Goal: Task Accomplishment & Management: Manage account settings

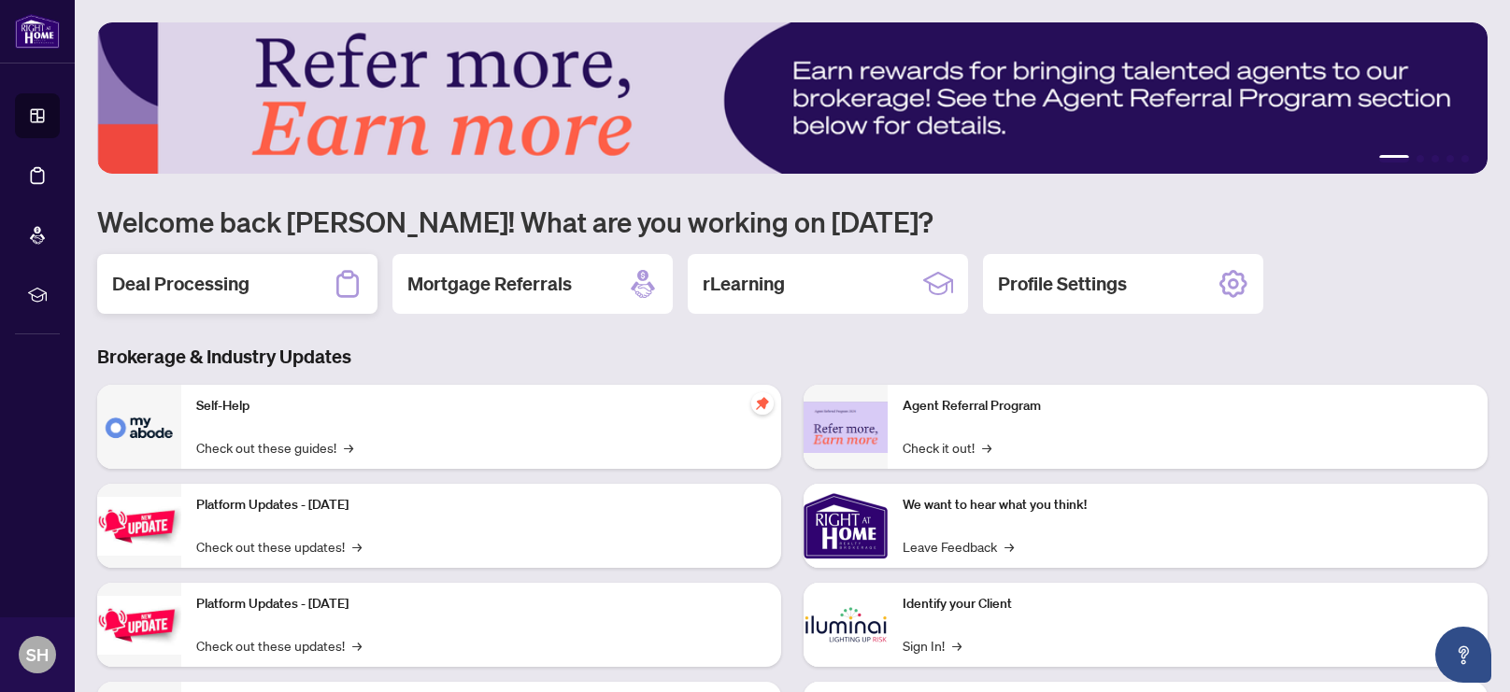
click at [162, 285] on h2 "Deal Processing" at bounding box center [180, 284] width 137 height 26
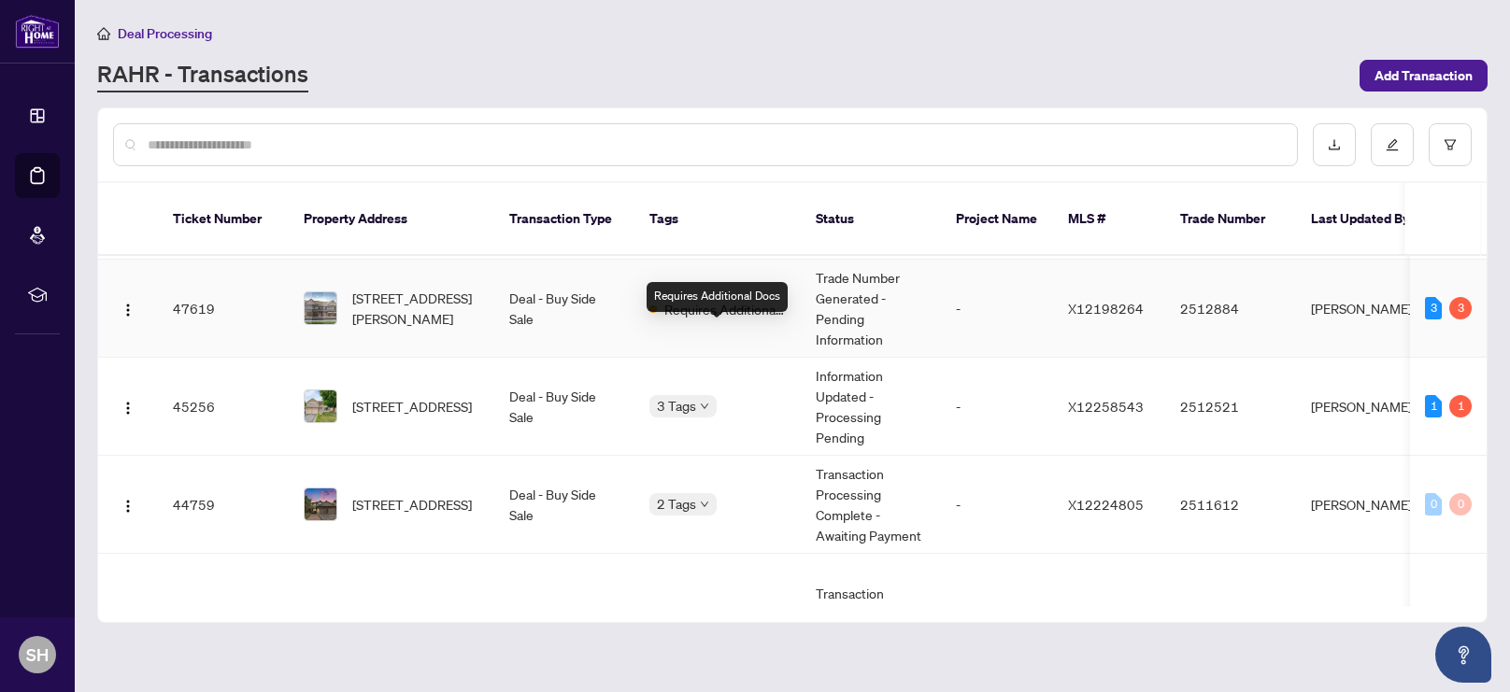
scroll to position [135, 0]
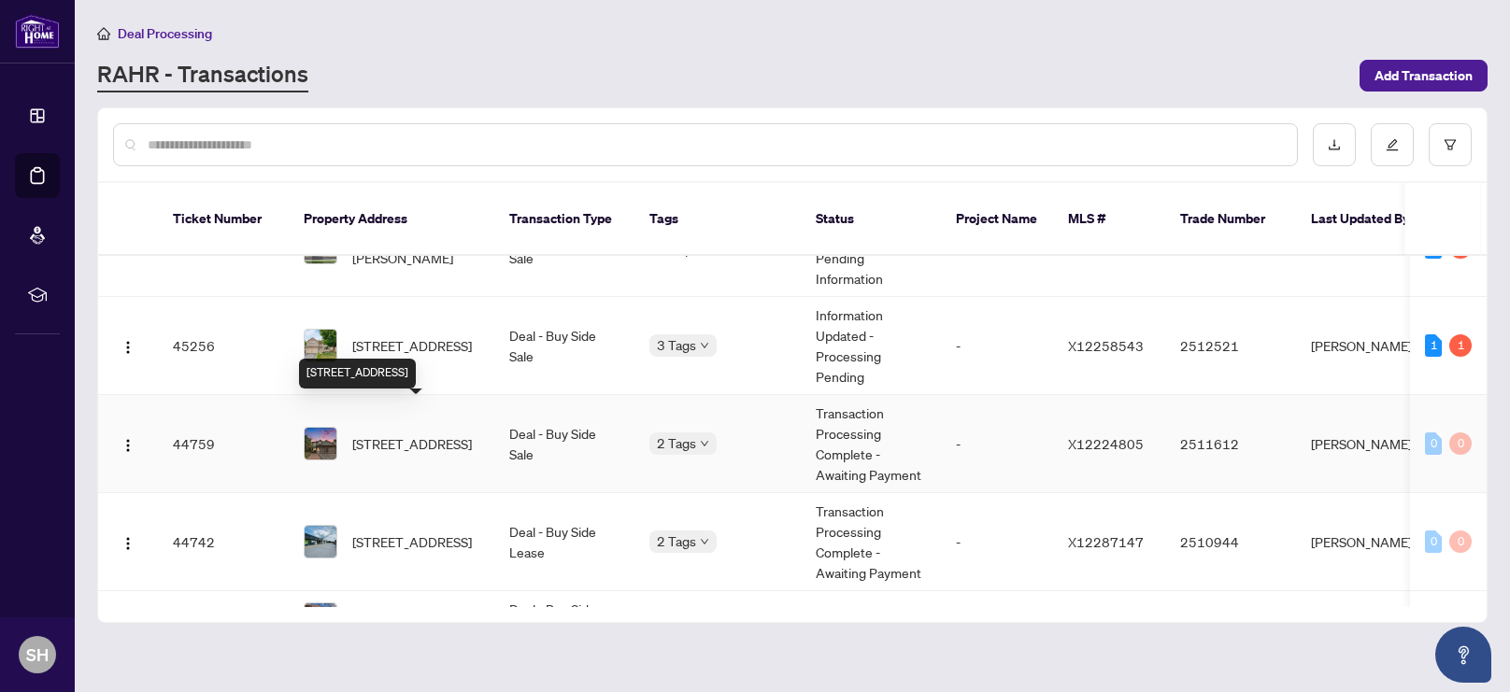
click at [408, 434] on span "[STREET_ADDRESS]" at bounding box center [412, 444] width 120 height 21
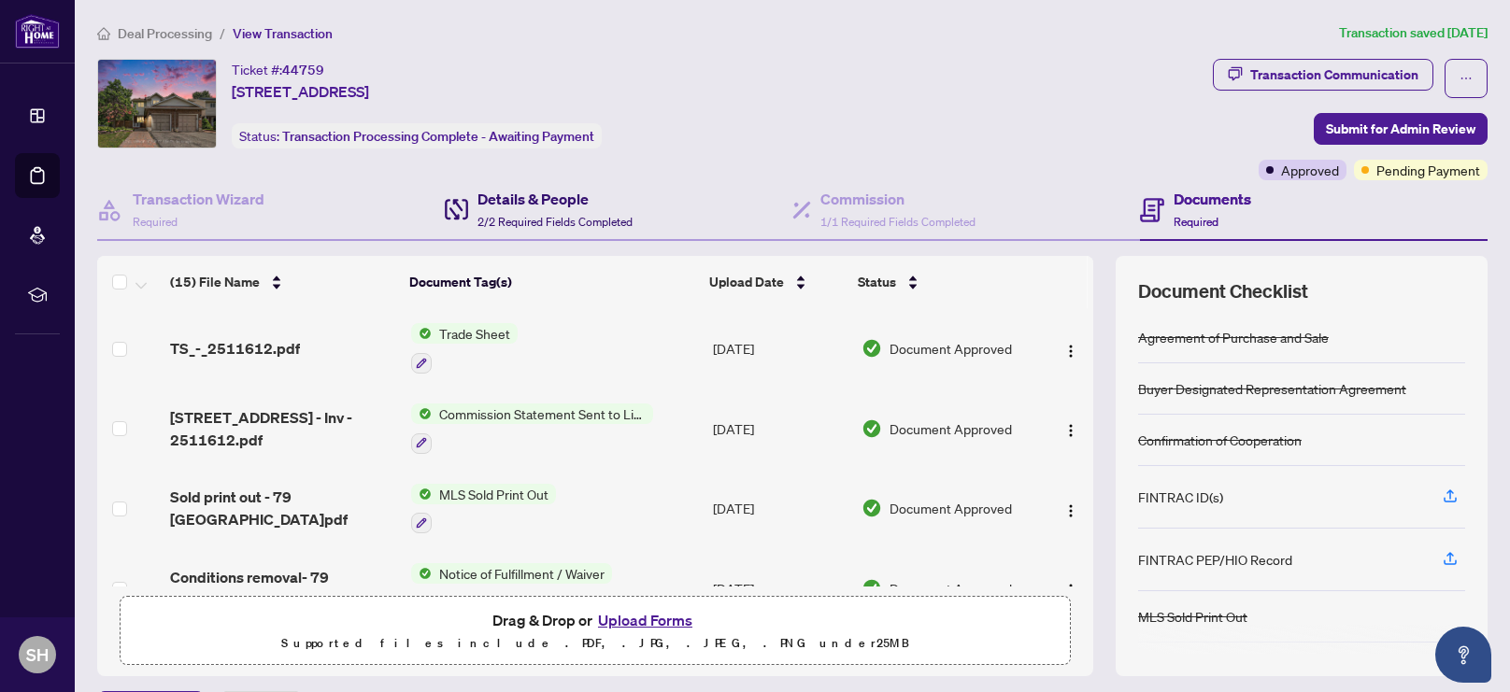
click at [568, 207] on h4 "Details & People" at bounding box center [554, 199] width 155 height 22
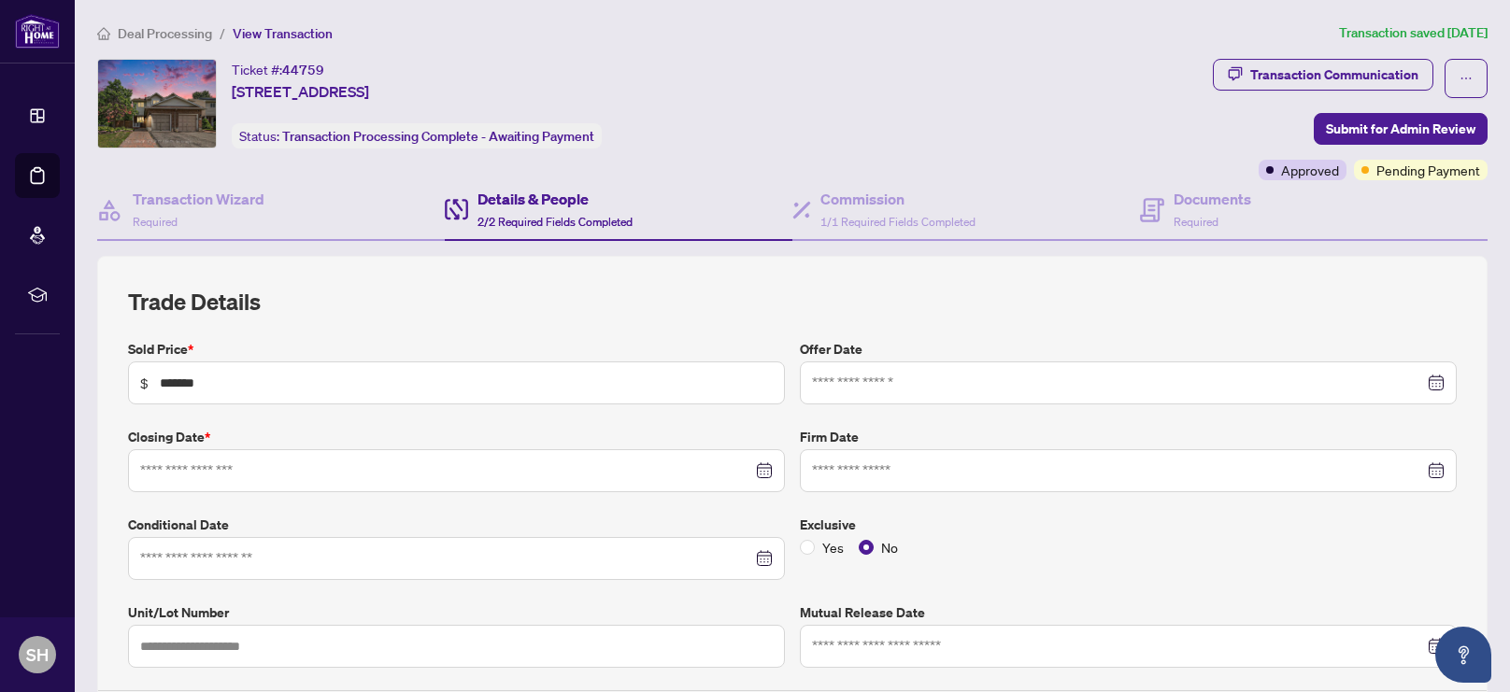
type input "**********"
click at [199, 195] on h4 "Transaction Wizard" at bounding box center [199, 199] width 132 height 22
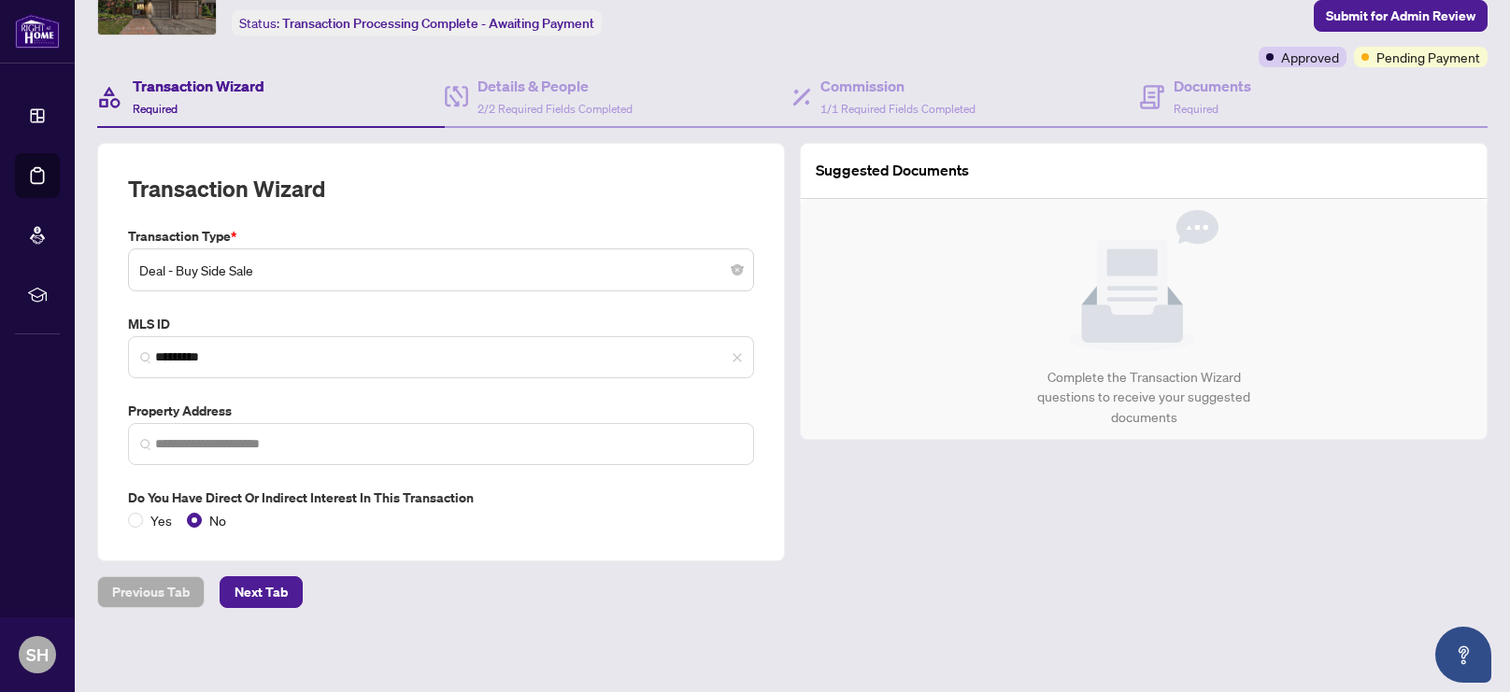
type input "**********"
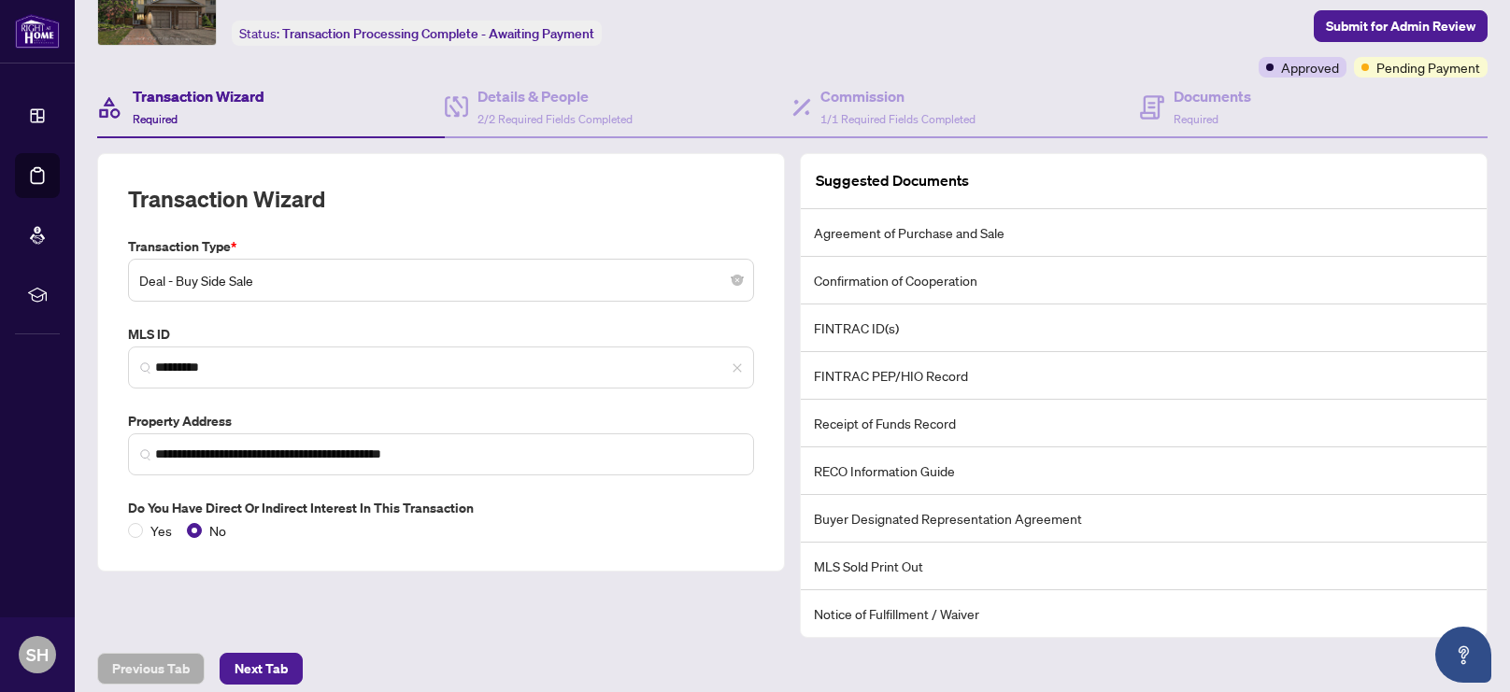
scroll to position [84, 0]
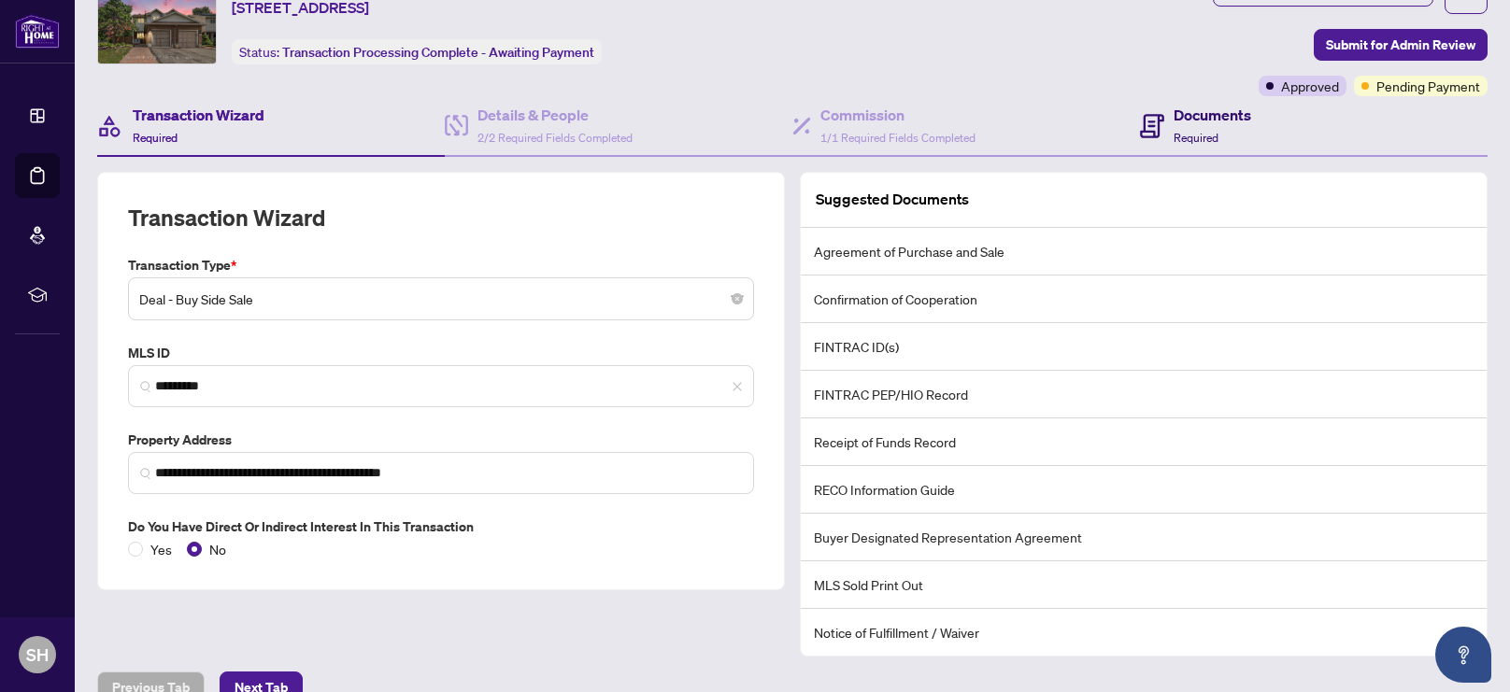
click at [1227, 123] on h4 "Documents" at bounding box center [1213, 115] width 78 height 22
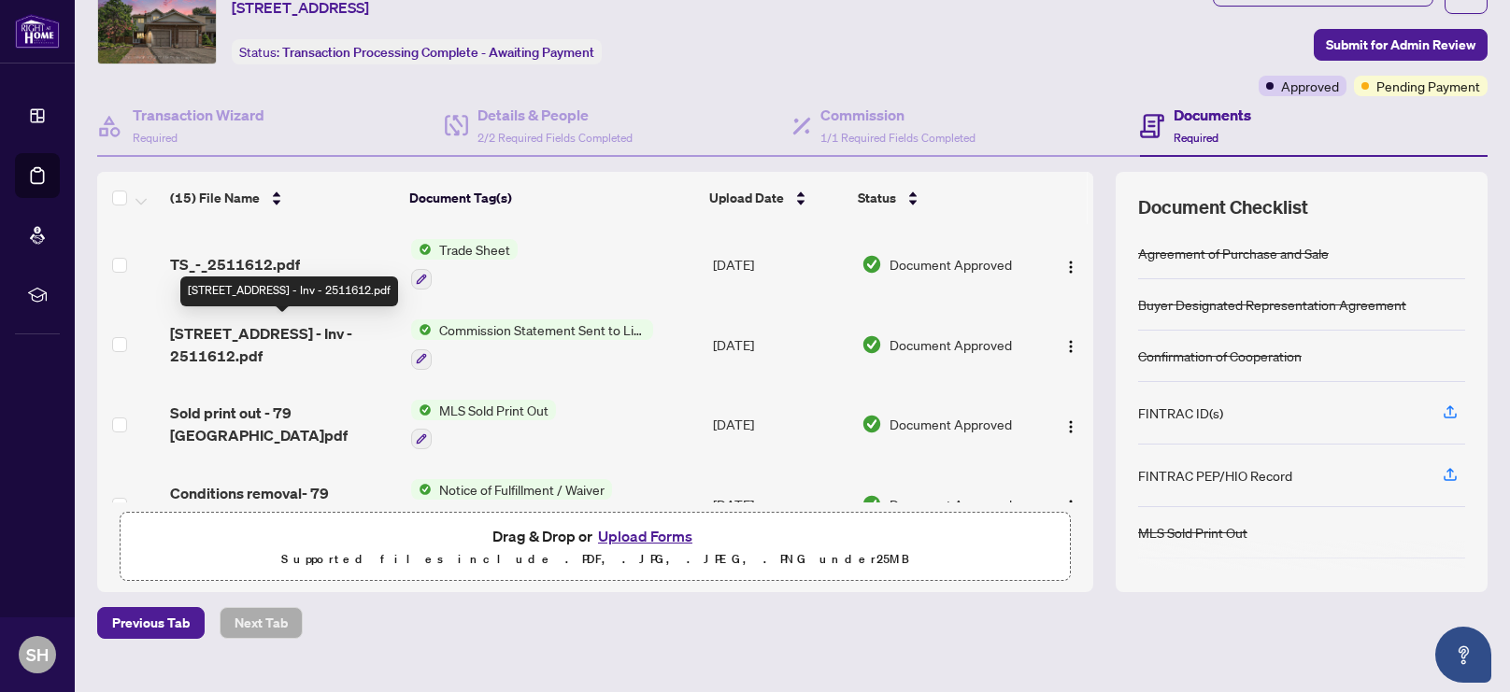
click at [262, 335] on span "[STREET_ADDRESS] - Inv - 2511612.pdf" at bounding box center [283, 344] width 226 height 45
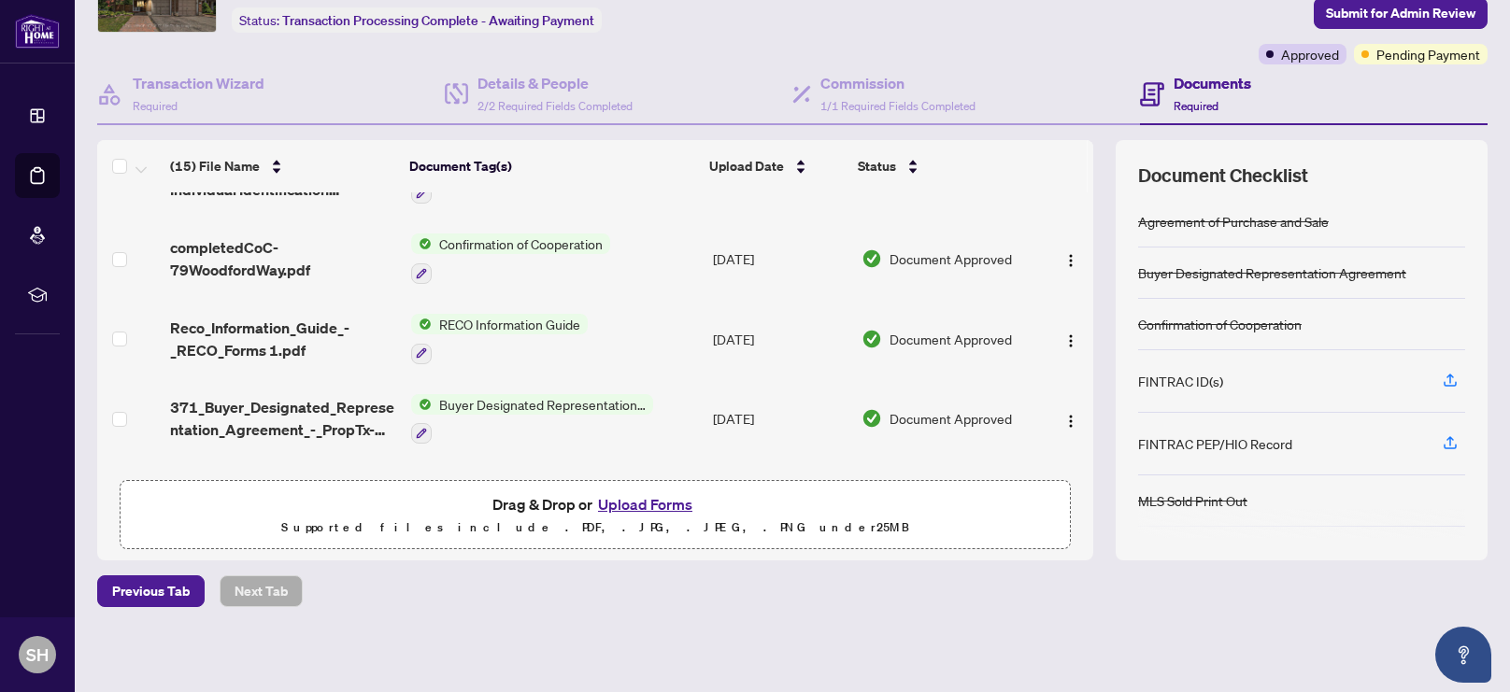
scroll to position [909, 0]
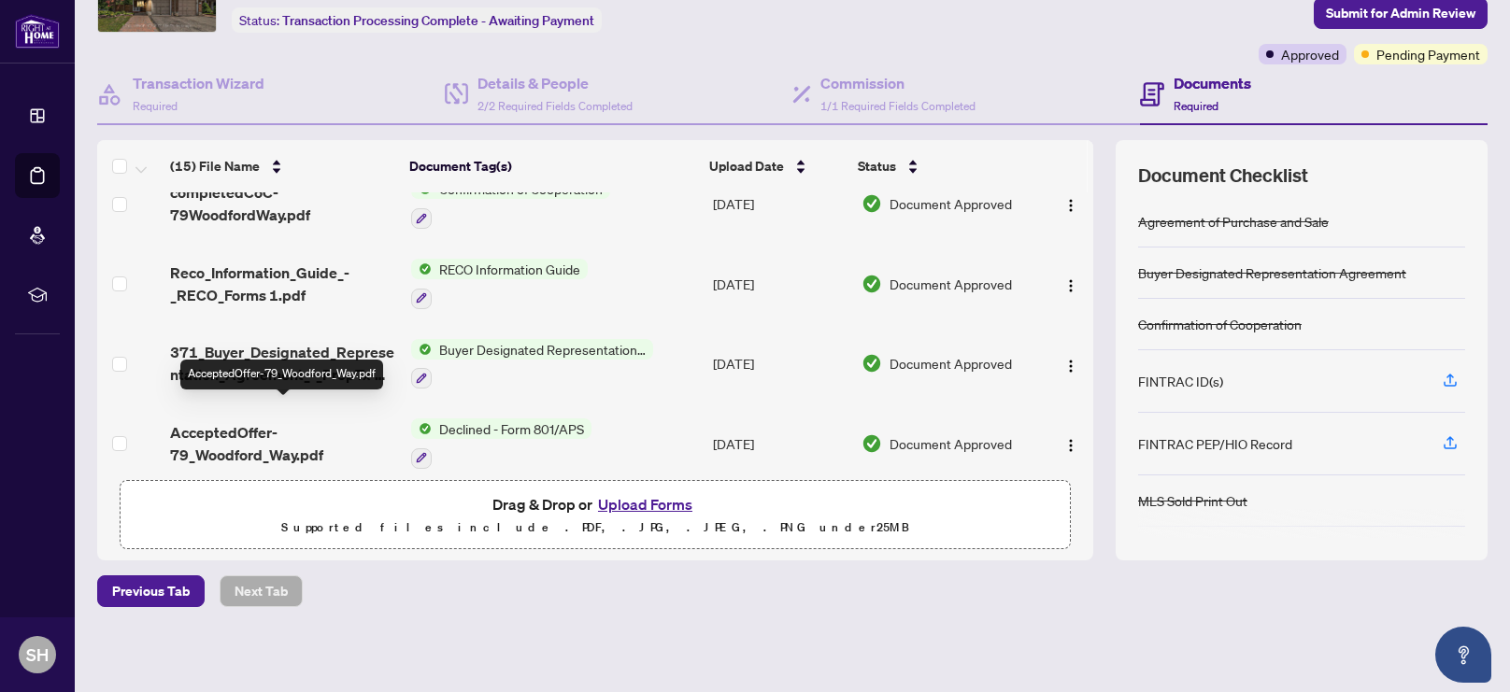
click at [296, 425] on span "AcceptedOffer-79_Woodford_Way.pdf" at bounding box center [283, 443] width 226 height 45
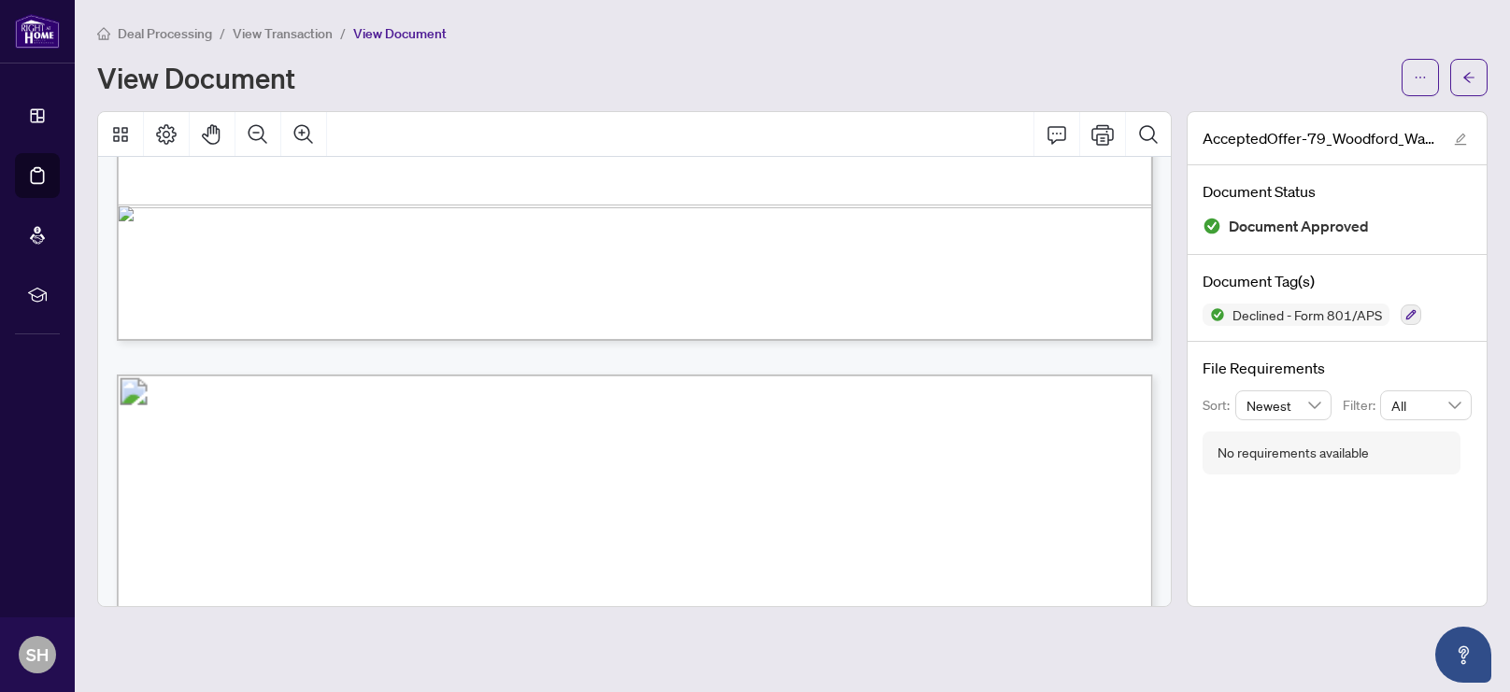
scroll to position [4286, 0]
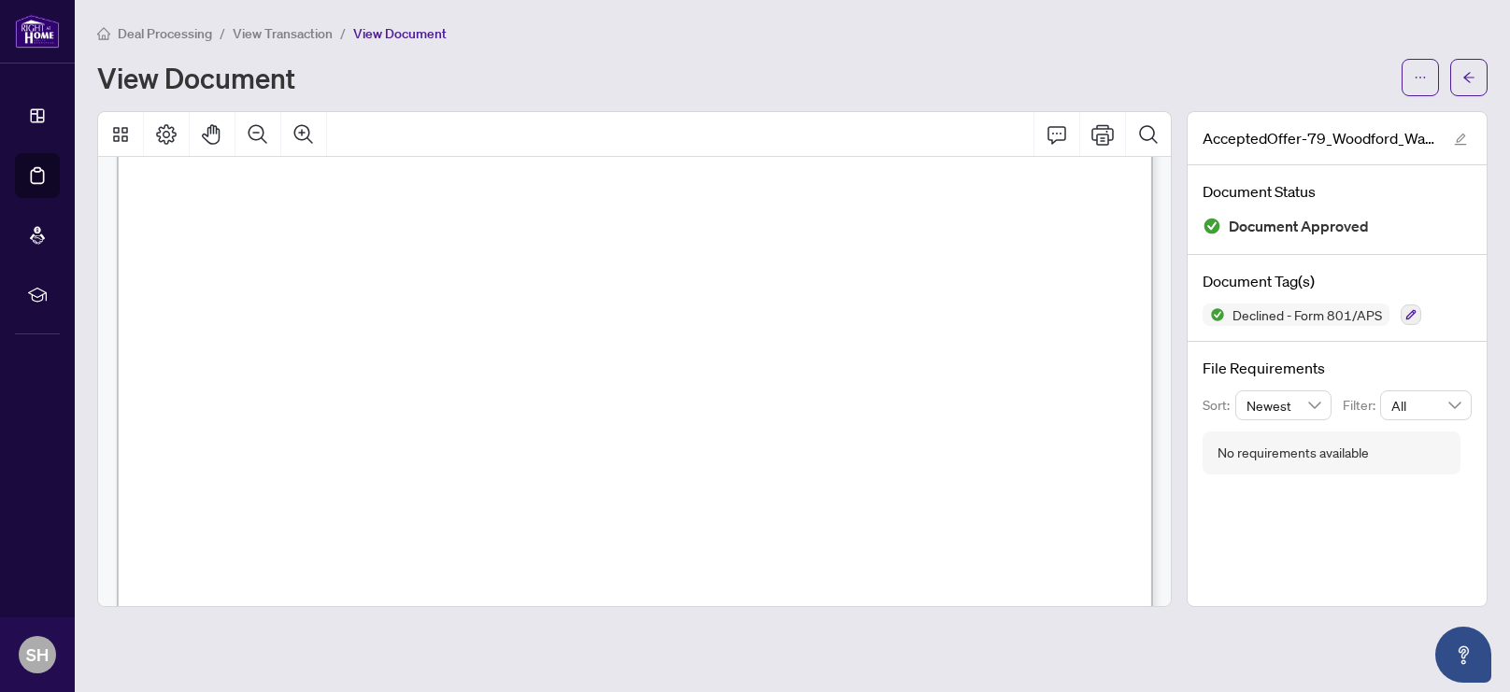
drag, startPoint x: 1165, startPoint y: 335, endPoint x: 1125, endPoint y: 505, distance: 173.8
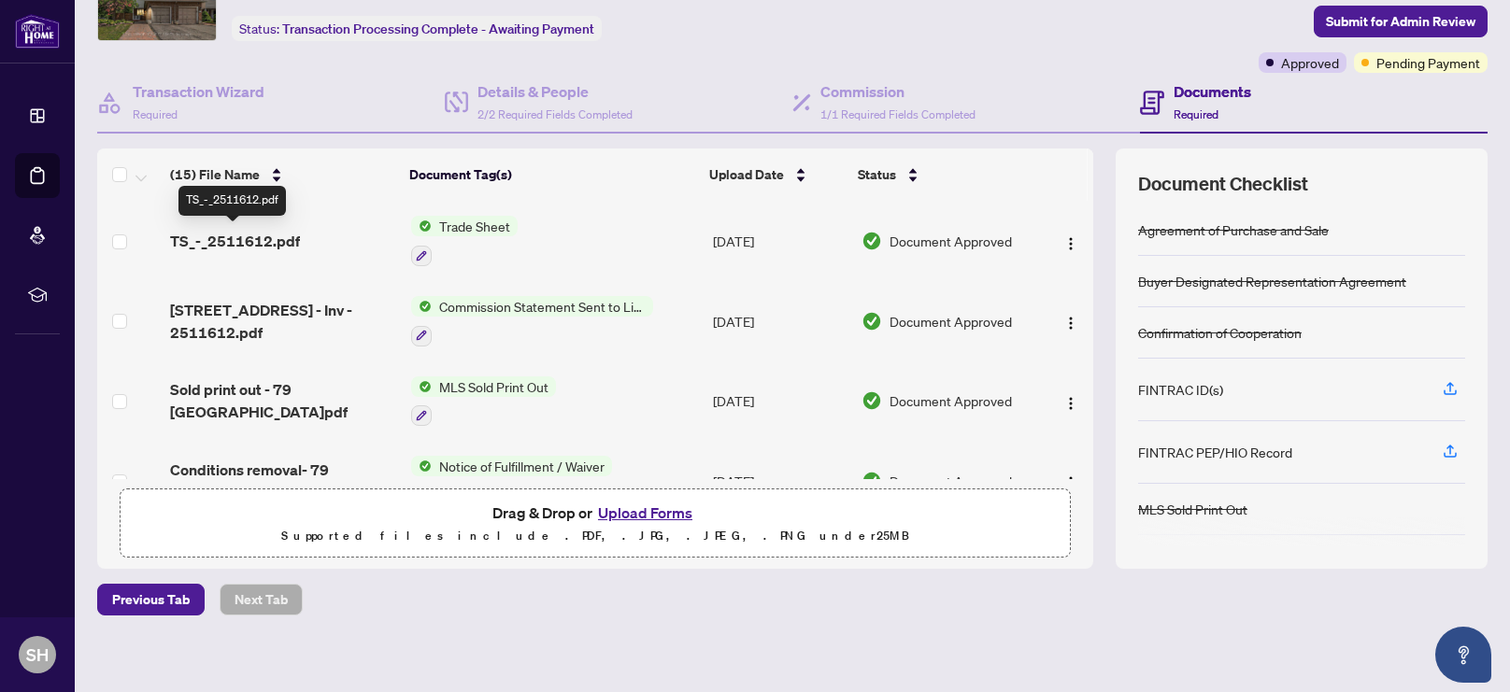
click at [248, 235] on span "TS_-_2511612.pdf" at bounding box center [235, 241] width 130 height 22
